Goal: Task Accomplishment & Management: Manage account settings

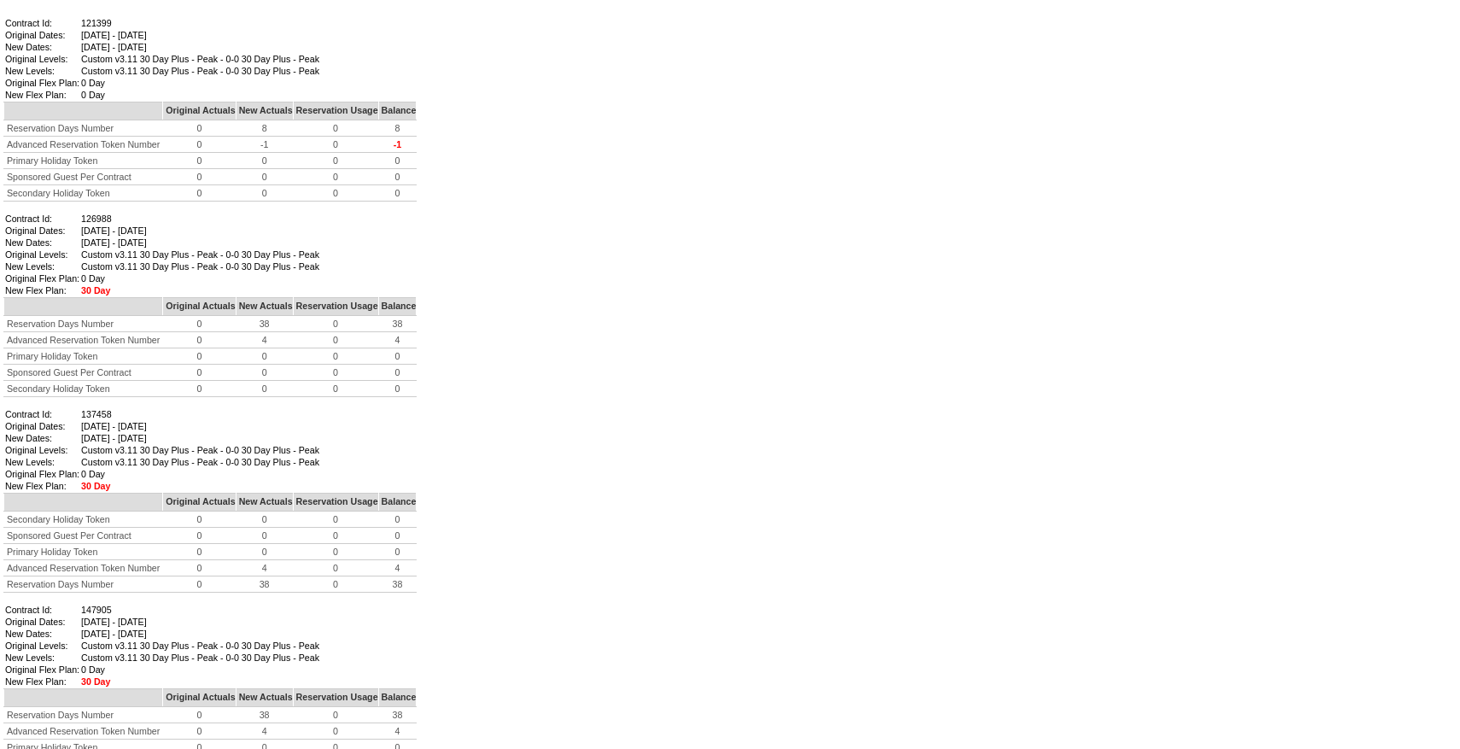
scroll to position [1212, 0]
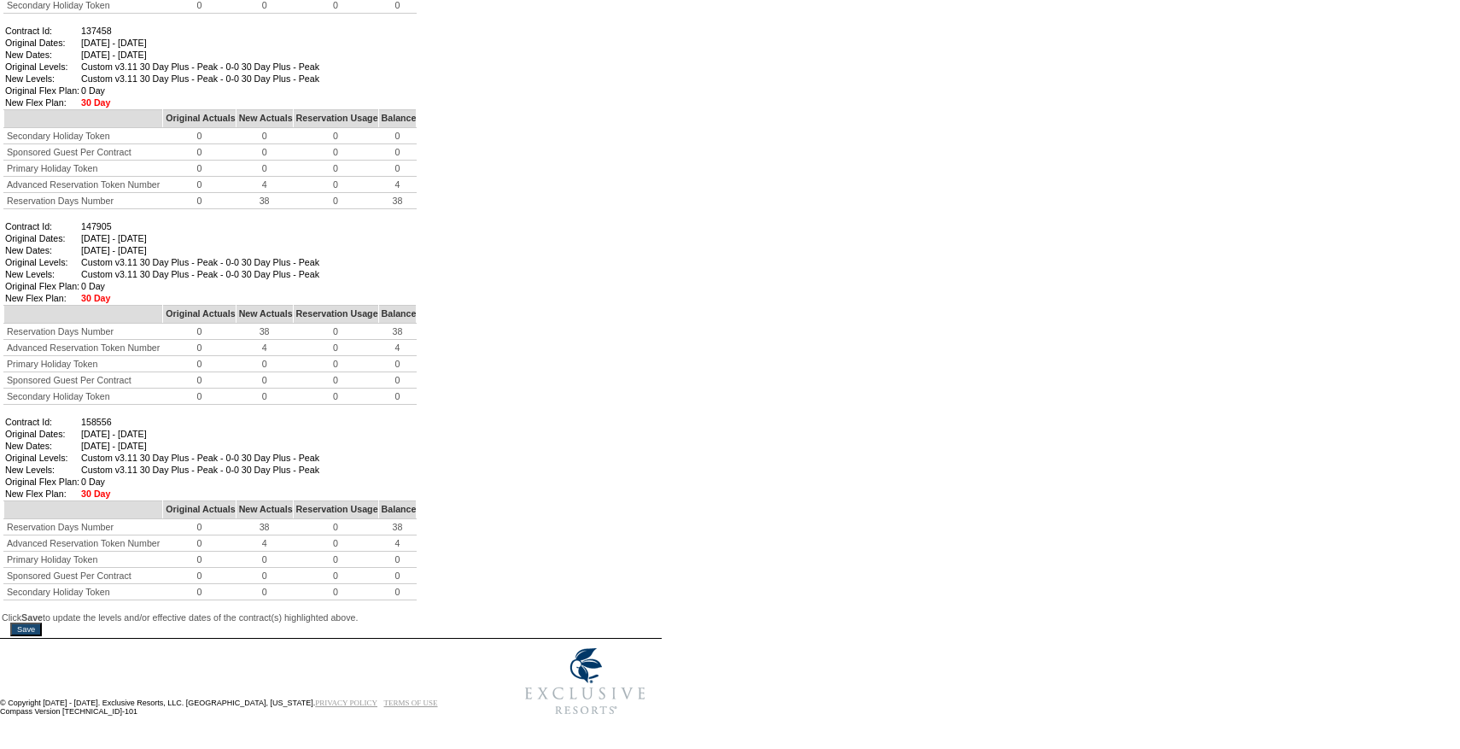
click at [33, 622] on input "Save" at bounding box center [26, 629] width 32 height 14
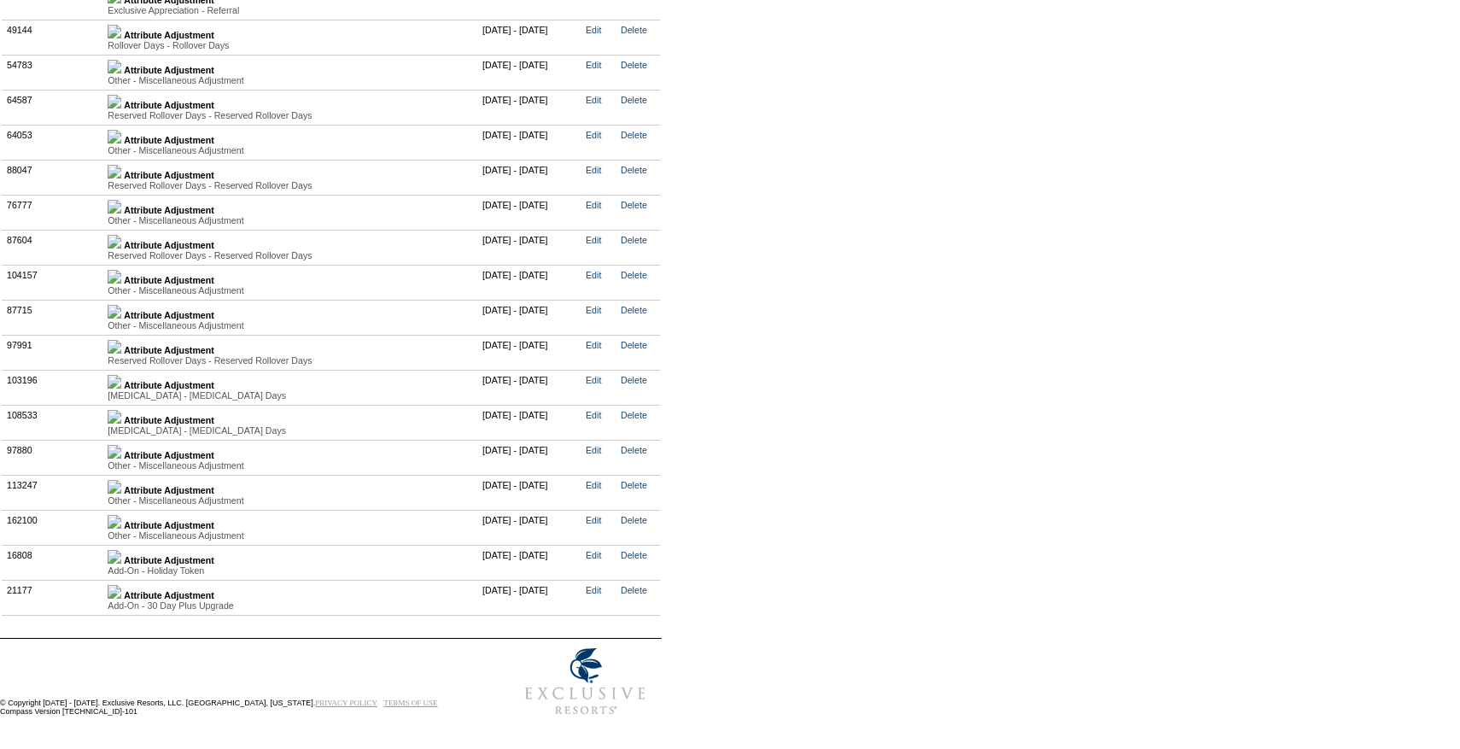
scroll to position [3802, 0]
click at [130, 520] on td "Attribute Adjustment Other - Miscellaneous Adjustment Value Type Attribute Desc…" at bounding box center [290, 527] width 375 height 35
click at [120, 519] on img at bounding box center [115, 522] width 14 height 14
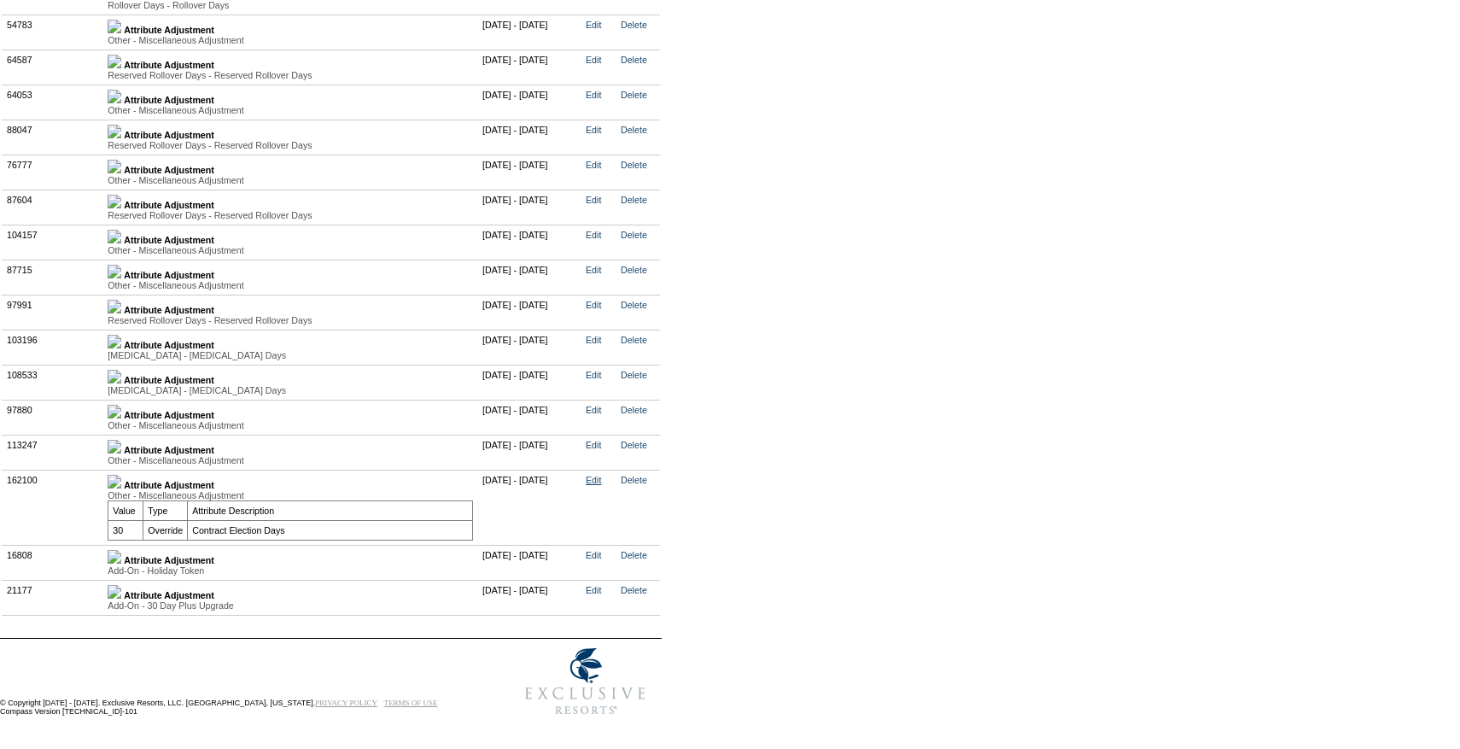
click at [601, 485] on link "Edit" at bounding box center [593, 480] width 15 height 10
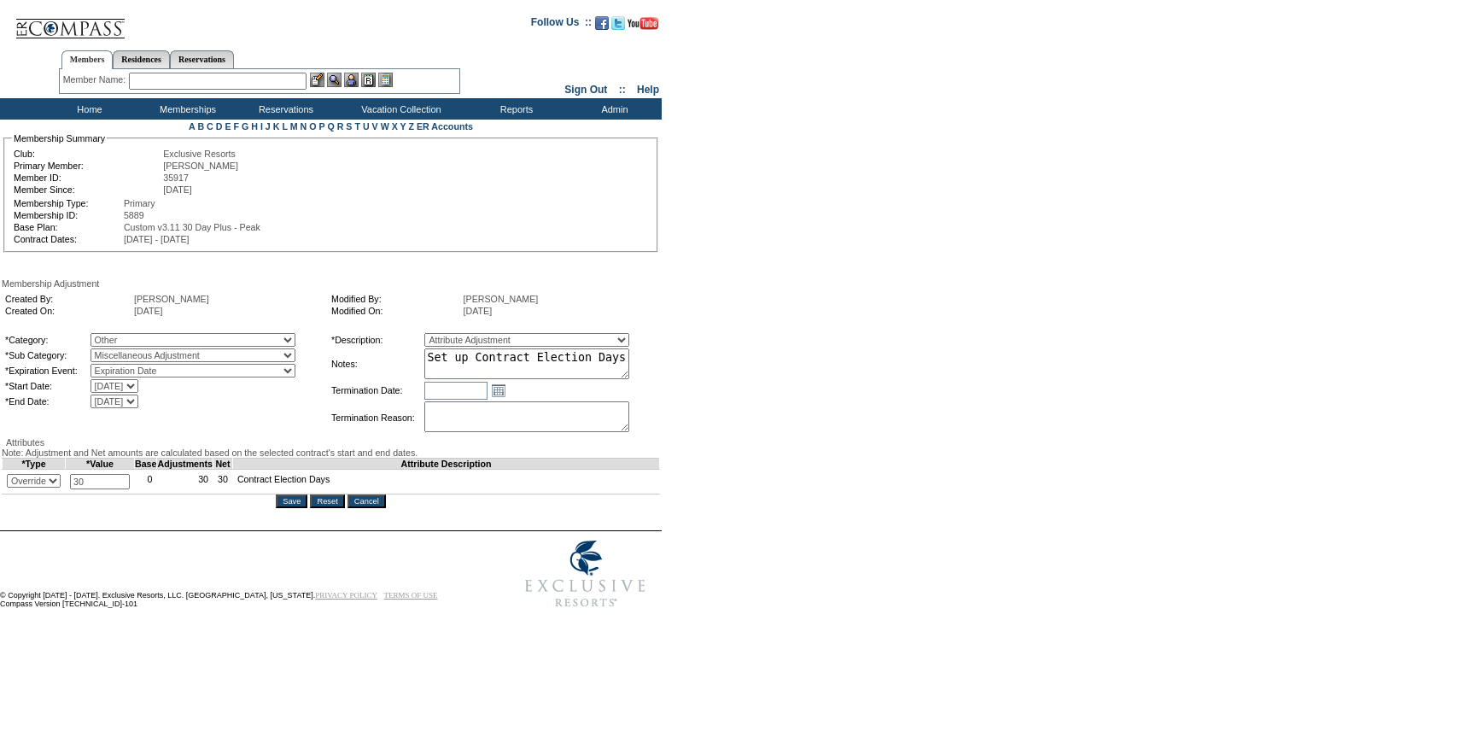
click at [376, 508] on input "Cancel" at bounding box center [366, 501] width 38 height 14
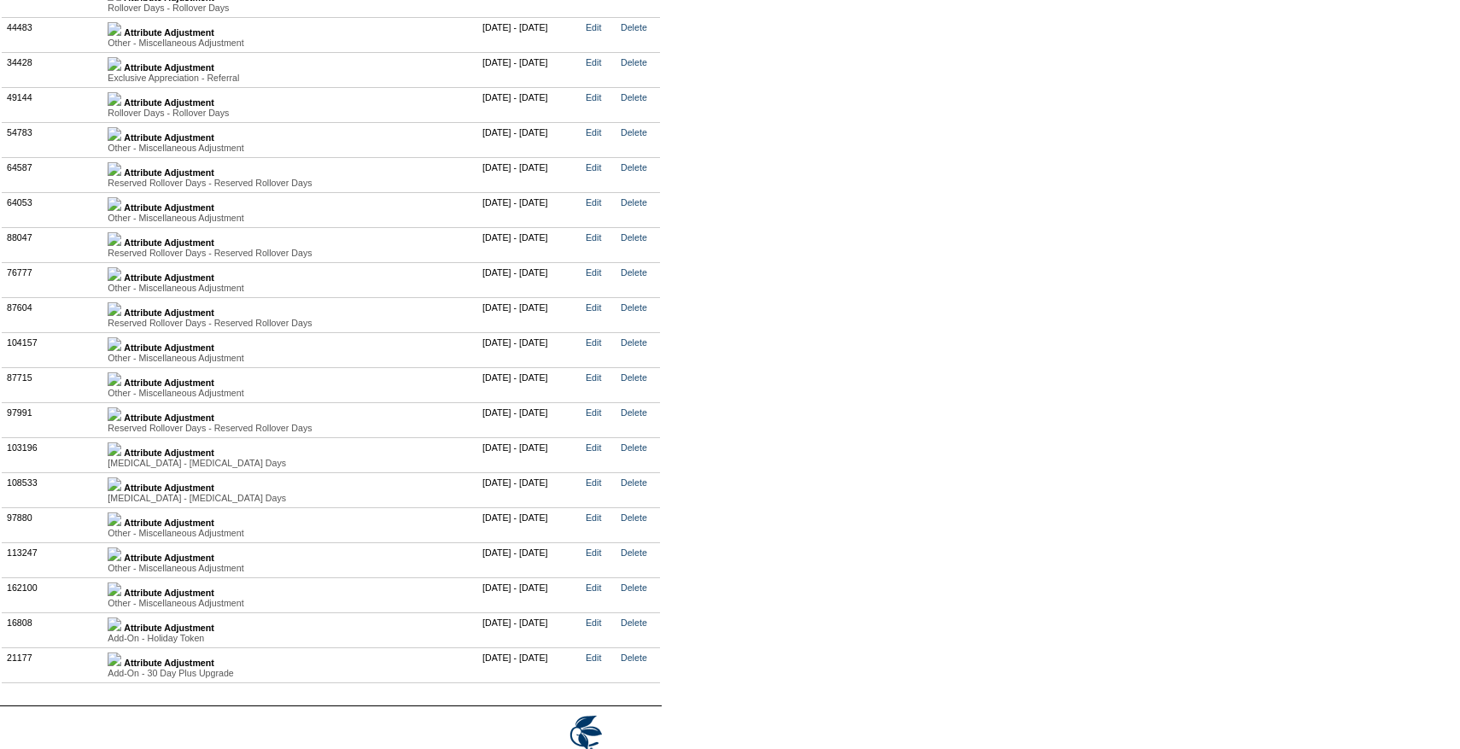
scroll to position [3742, 0]
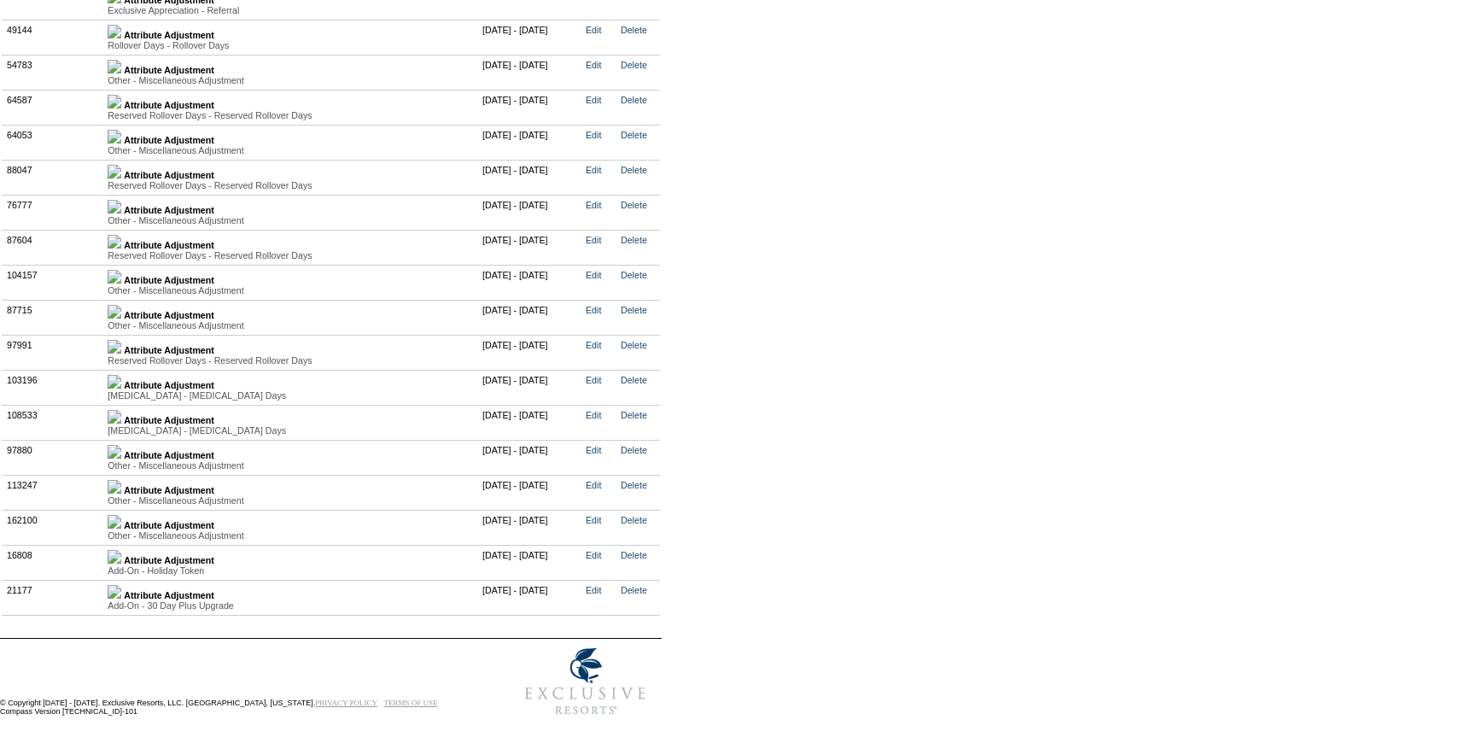
click at [121, 513] on td "Attribute Adjustment Other - Miscellaneous Adjustment Value Type Attribute Desc…" at bounding box center [290, 527] width 375 height 35
click at [121, 519] on img at bounding box center [115, 522] width 14 height 14
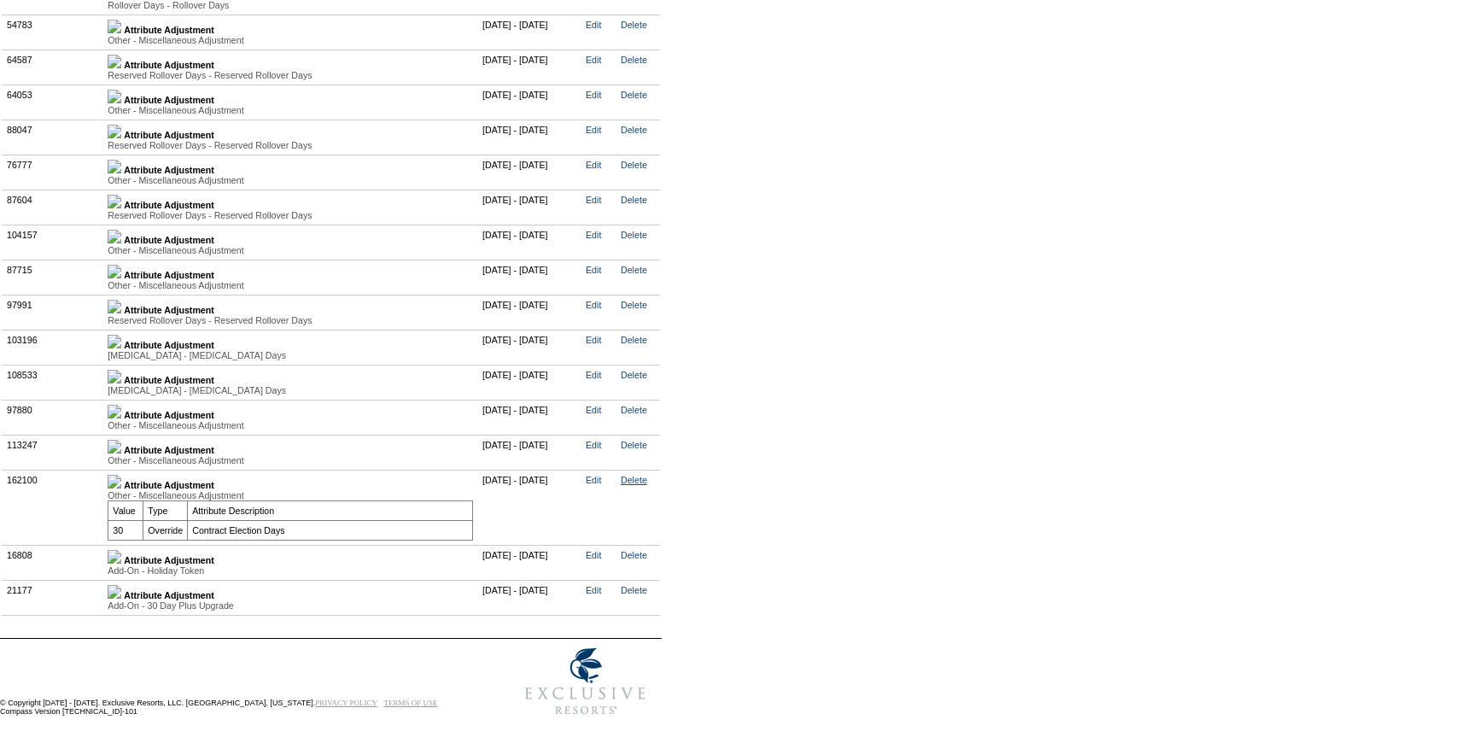
click at [647, 485] on link "Delete" at bounding box center [634, 480] width 26 height 10
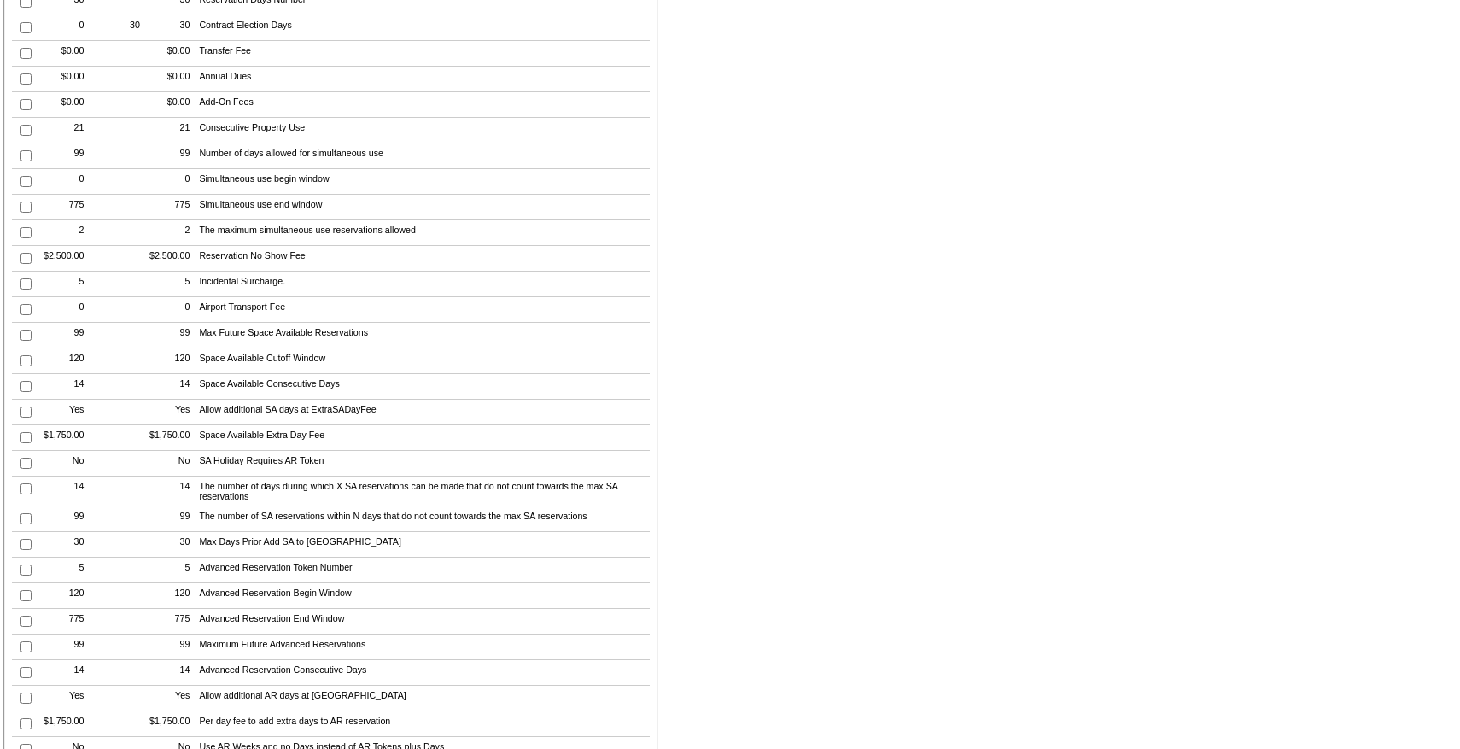
scroll to position [0, 0]
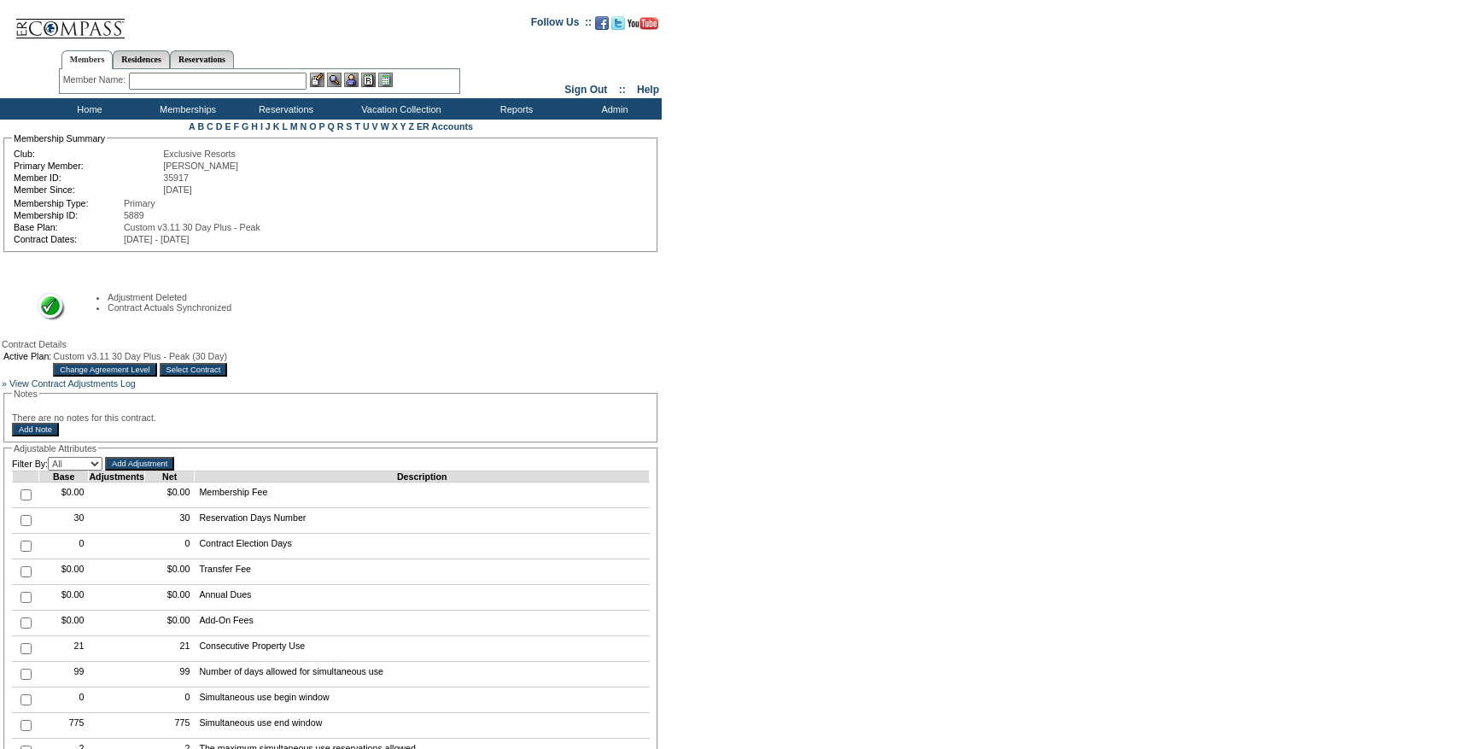
click at [228, 376] on input "Select Contract" at bounding box center [194, 370] width 68 height 14
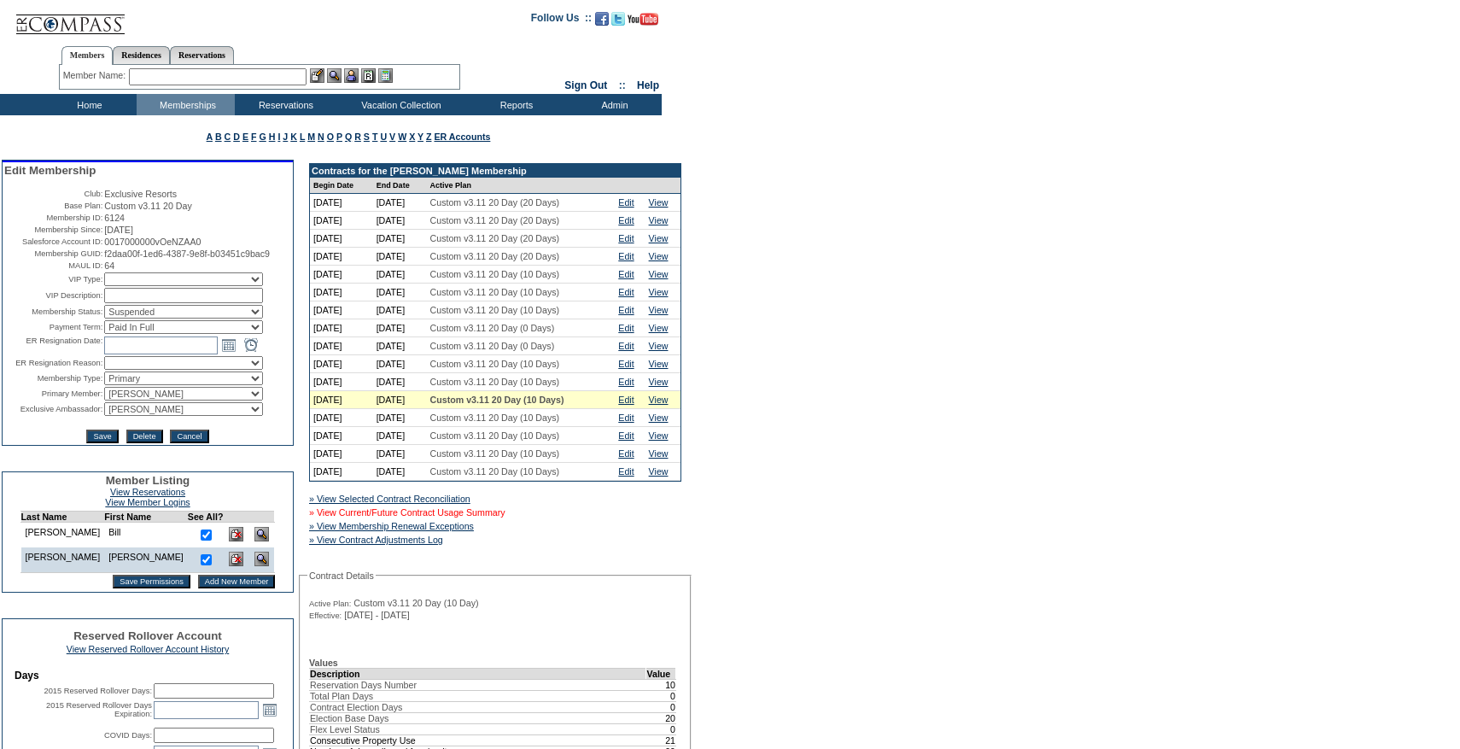
click at [496, 517] on link "» View Current/Future Contract Usage Summary" at bounding box center [407, 512] width 196 height 10
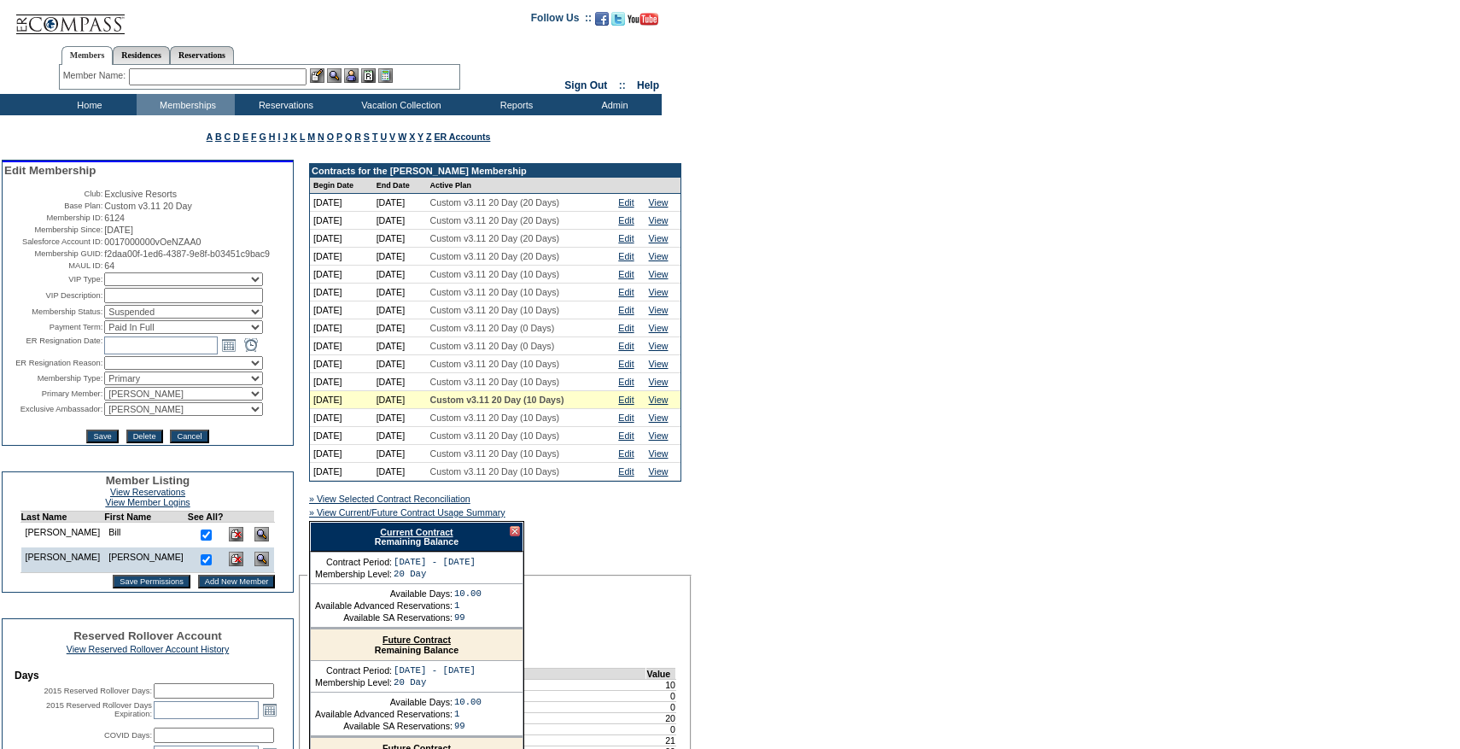
click at [421, 537] on link "Current Contract" at bounding box center [416, 532] width 73 height 10
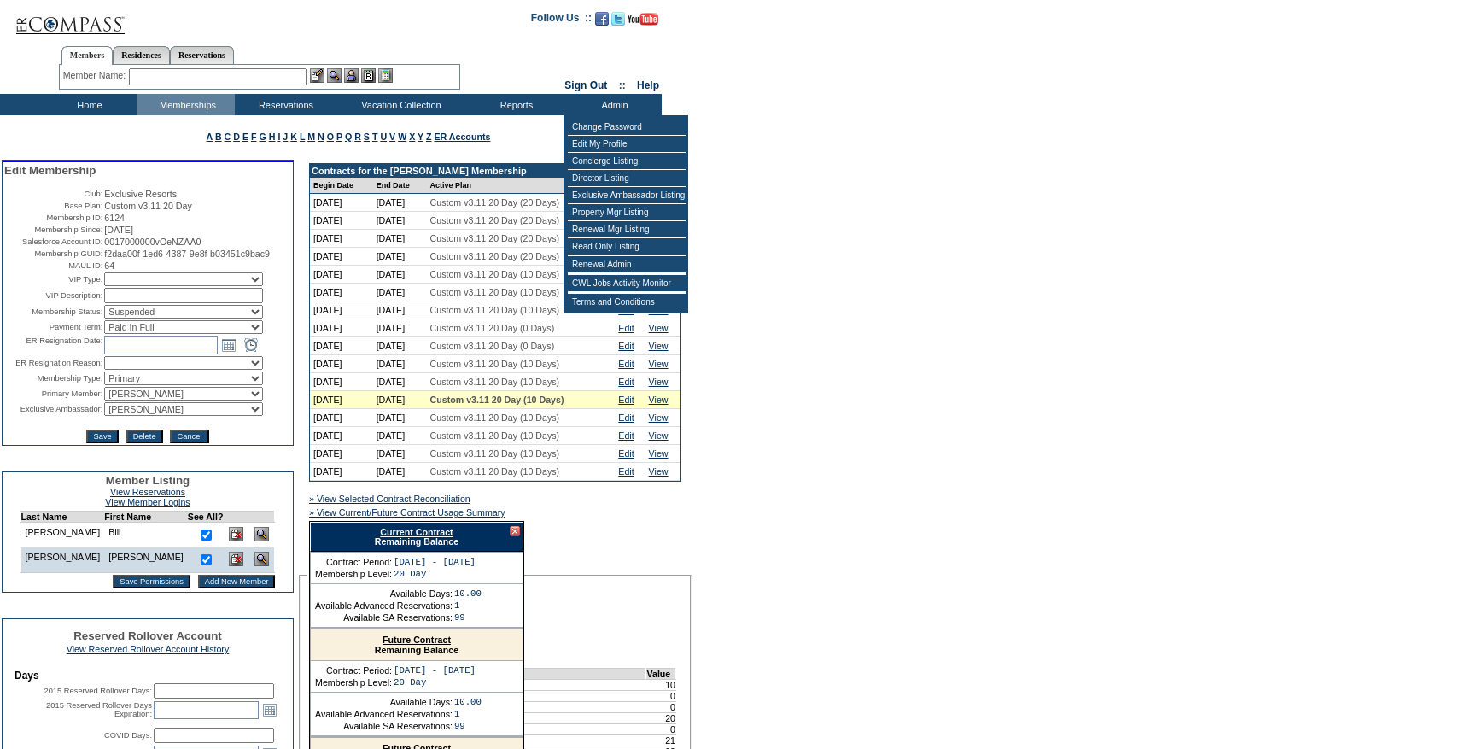
click at [536, 355] on td "Custom v3.11 20 Day (0 Days)" at bounding box center [521, 346] width 189 height 18
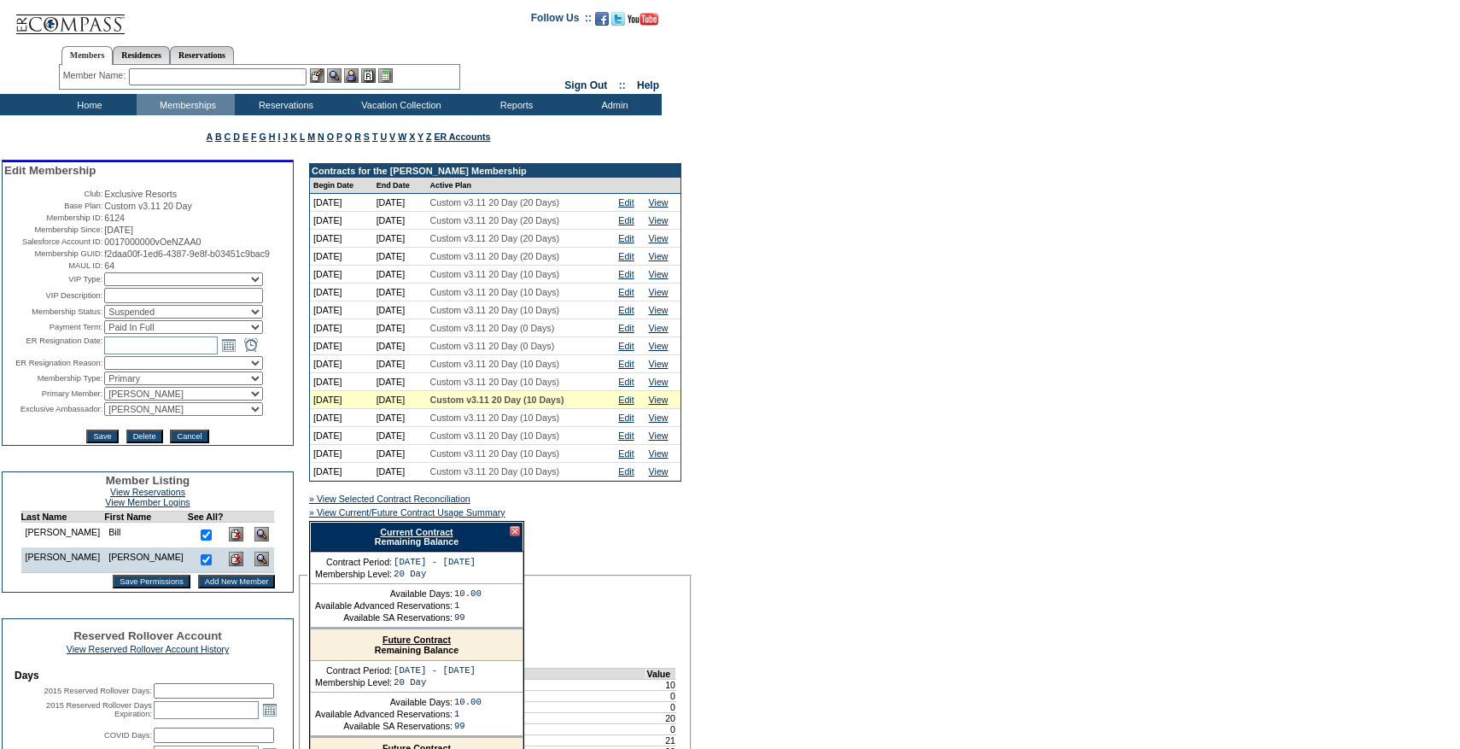
click at [522, 351] on span "Custom v3.11 20 Day (0 Days)" at bounding box center [492, 346] width 125 height 10
click at [633, 369] on link "Edit" at bounding box center [625, 364] width 15 height 10
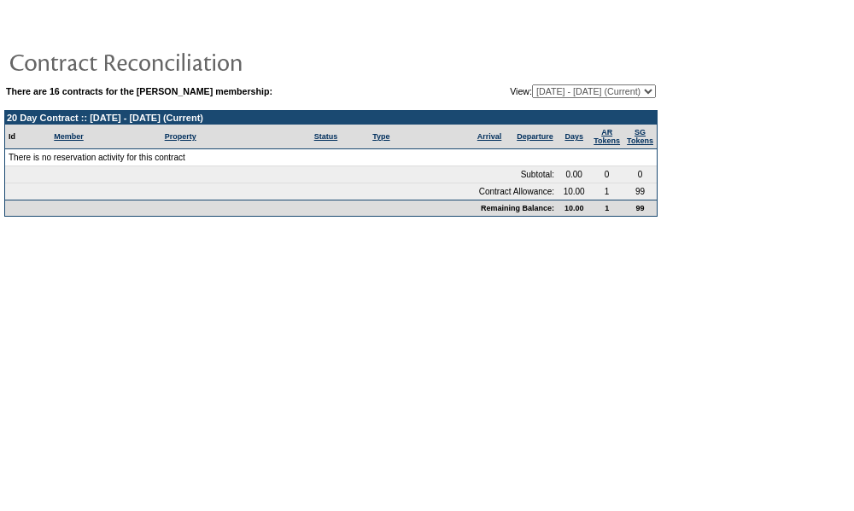
click at [574, 91] on select "06/14/13 - 11/30/14 12/01/14 - 11/30/15 12/01/15 - 11/30/16 12/01/16 - 11/30/17…" at bounding box center [594, 92] width 124 height 14
select select "117045"
click at [532, 85] on select "06/14/13 - 11/30/14 12/01/14 - 11/30/15 12/01/15 - 11/30/16 12/01/16 - 11/30/17…" at bounding box center [594, 92] width 124 height 14
